Goal: Complete application form

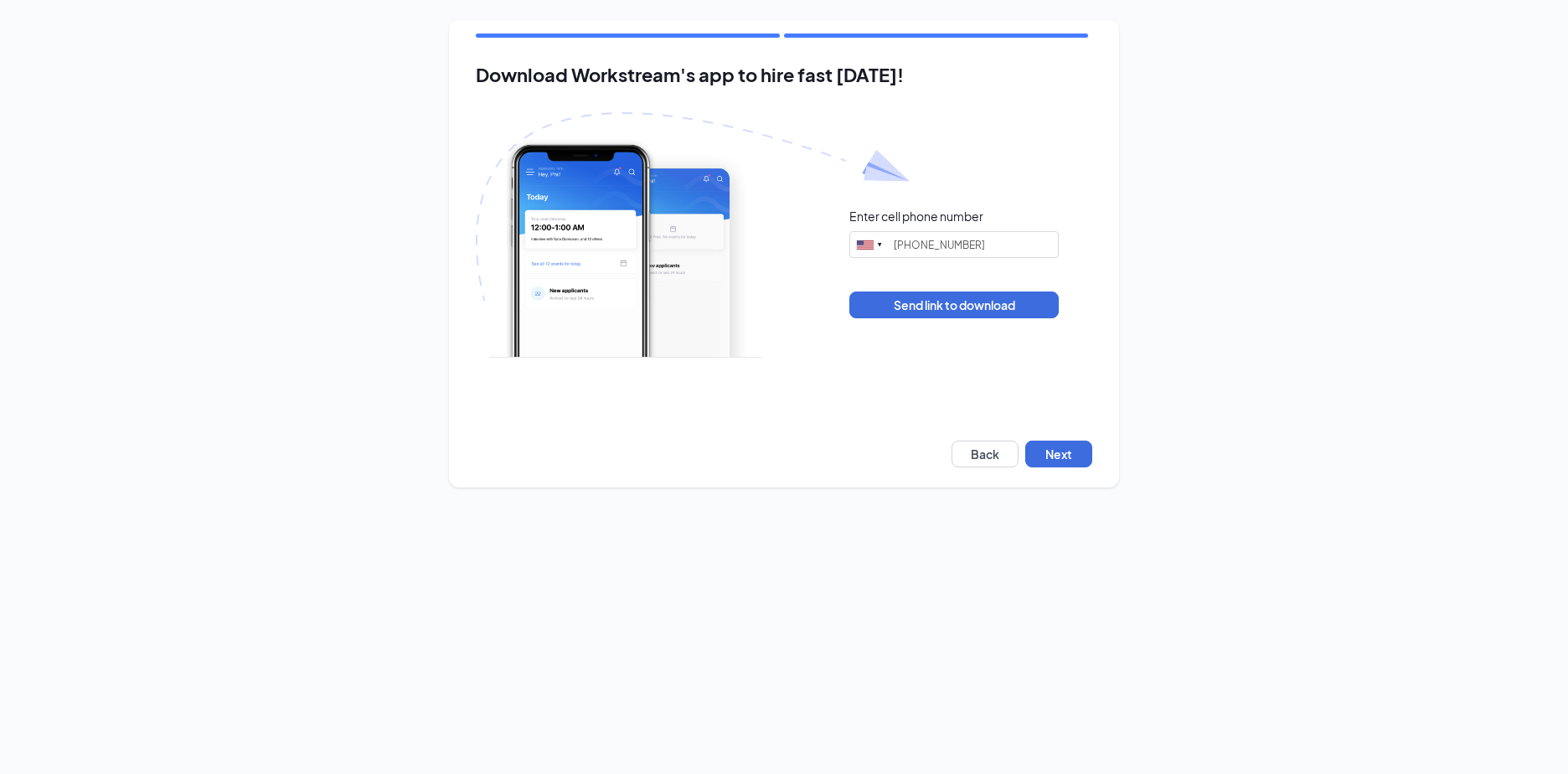
type input "(785) 473-8019"
click at [1066, 459] on button "Next" at bounding box center [1058, 453] width 67 height 27
